Goal: Task Accomplishment & Management: Use online tool/utility

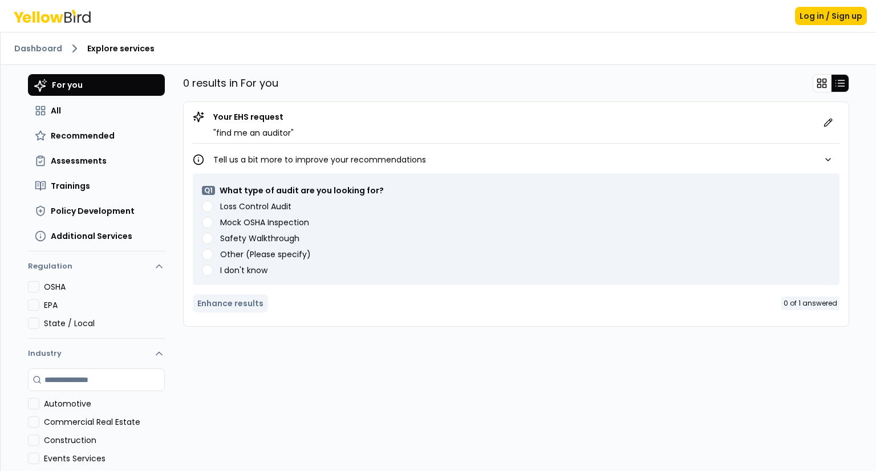
click at [202, 203] on Audit "Loss Control Audit" at bounding box center [207, 206] width 11 height 11
click at [252, 301] on button "Enhance results" at bounding box center [230, 303] width 75 height 18
